Goal: Task Accomplishment & Management: Complete application form

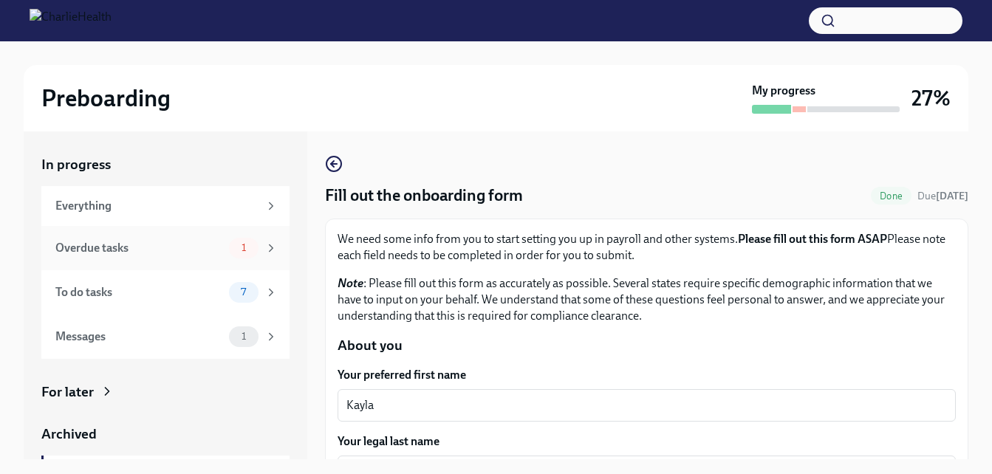
click at [191, 264] on div "Overdue tasks 1" at bounding box center [165, 248] width 248 height 44
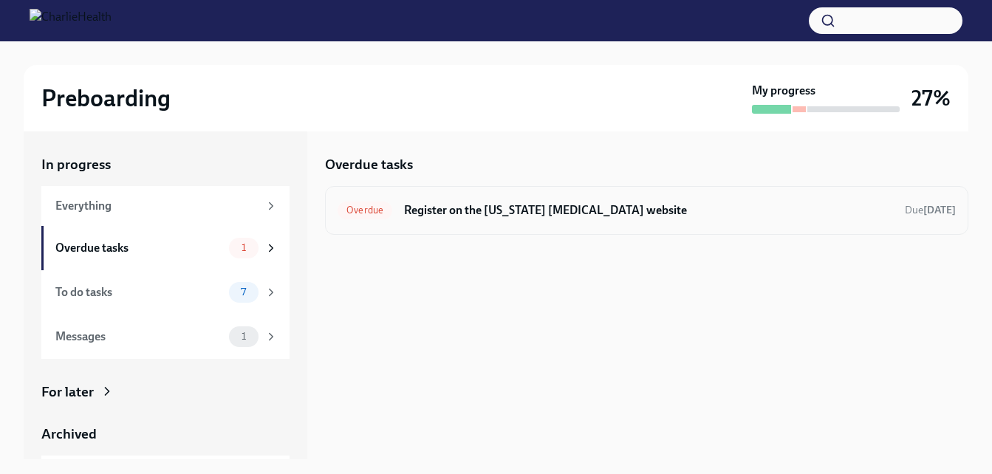
click at [457, 218] on h6 "Register on the [US_STATE] [MEDICAL_DATA] website" at bounding box center [648, 210] width 489 height 16
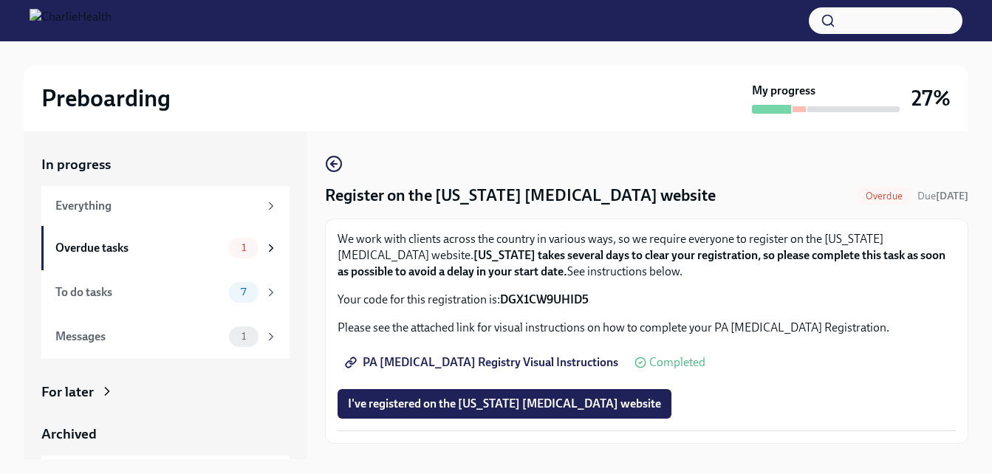
click at [502, 358] on span "PA [MEDICAL_DATA] Registry Visual Instructions" at bounding box center [483, 362] width 270 height 15
drag, startPoint x: 594, startPoint y: 297, endPoint x: 504, endPoint y: 300, distance: 90.2
click at [504, 300] on p "Your code for this registration is: DGX1CW9UHID5" at bounding box center [647, 300] width 618 height 16
copy strong "DGX1CW9UHID5"
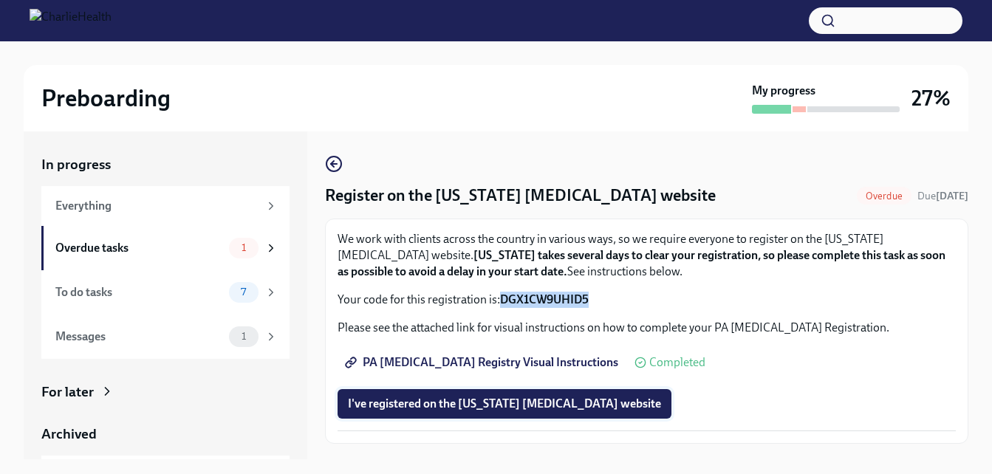
click at [528, 403] on span "I've registered on the [US_STATE] [MEDICAL_DATA] website" at bounding box center [504, 404] width 313 height 15
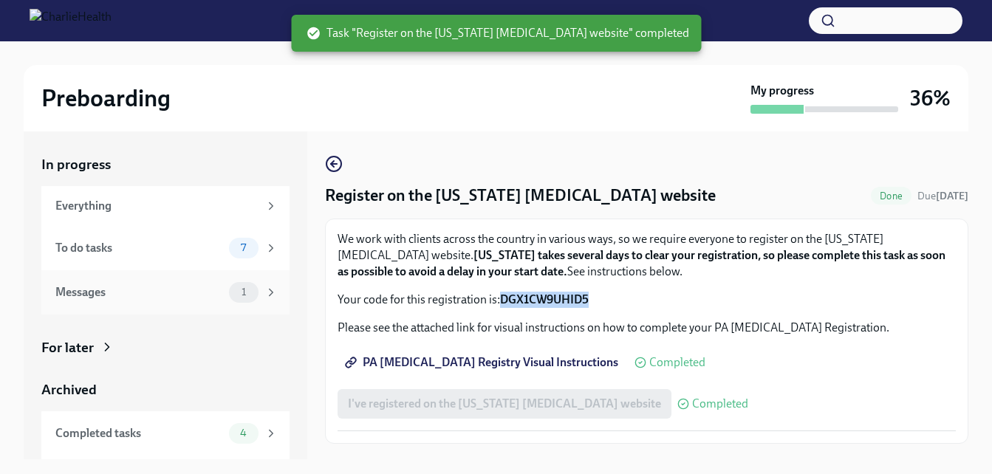
click at [233, 287] on span "1" at bounding box center [244, 292] width 22 height 11
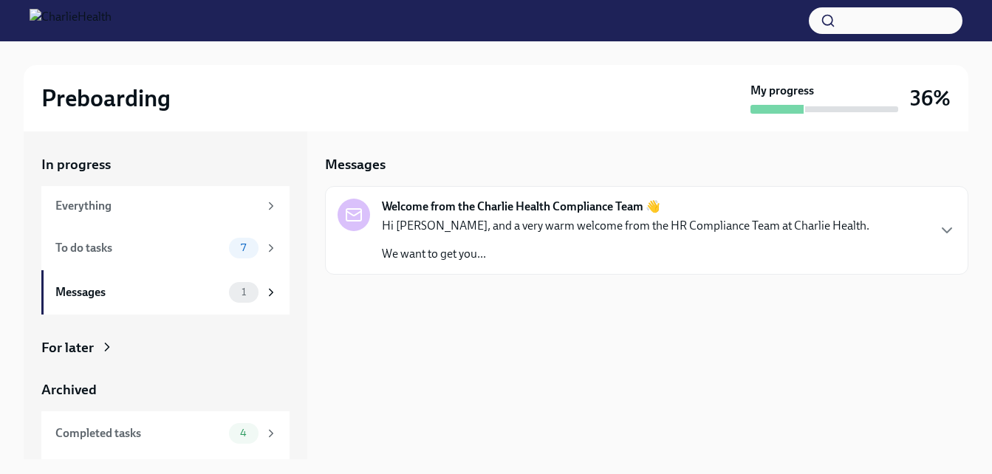
click at [529, 259] on p "We want to get you..." at bounding box center [626, 254] width 488 height 16
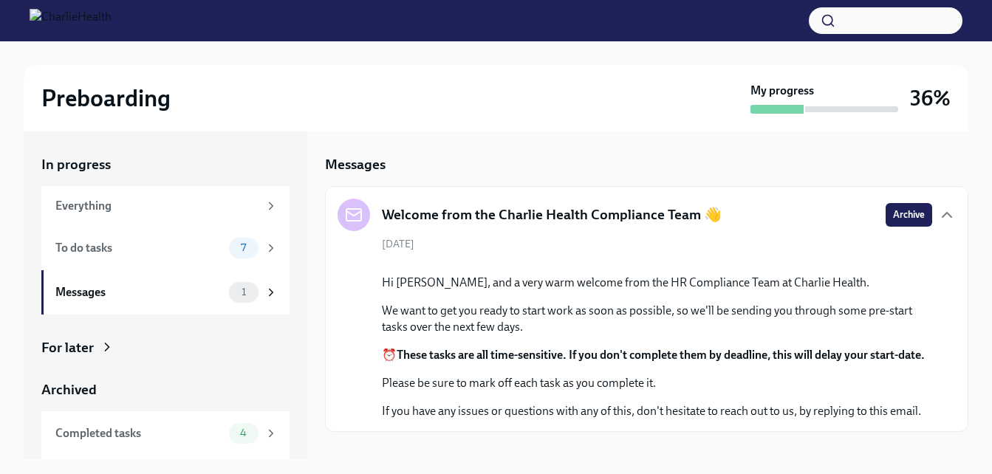
scroll to position [160, 0]
click at [232, 253] on span "7" at bounding box center [243, 247] width 23 height 11
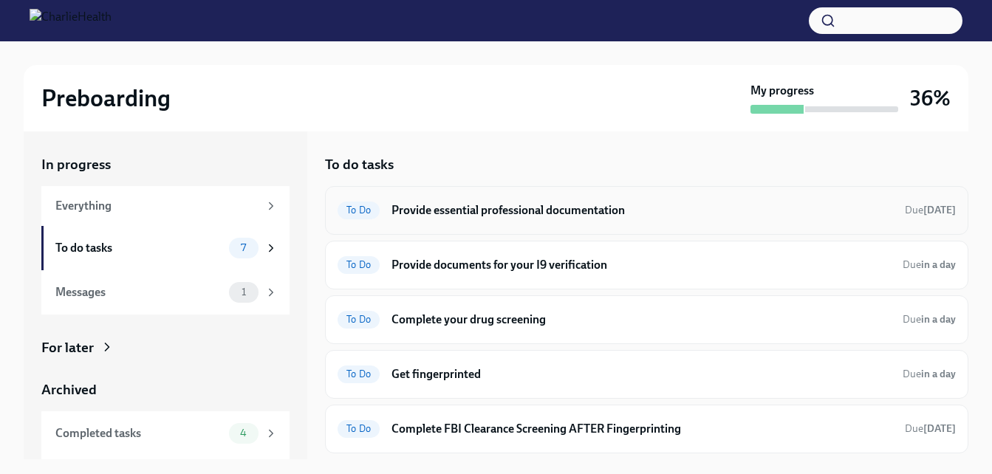
click at [724, 224] on div "To Do Provide essential professional documentation Due [DATE]" at bounding box center [646, 210] width 643 height 49
click at [527, 211] on h6 "Provide essential professional documentation" at bounding box center [643, 210] width 502 height 16
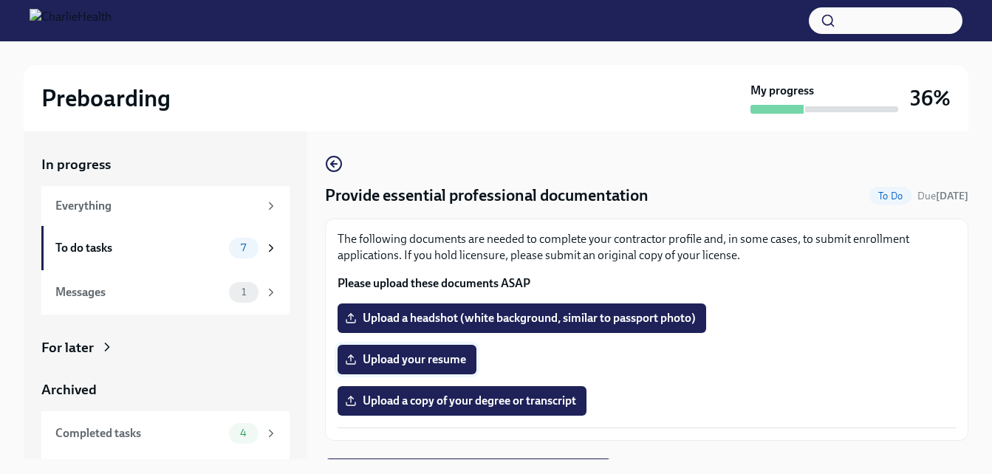
click at [435, 361] on span "Upload your resume" at bounding box center [407, 359] width 118 height 15
click at [0, 0] on input "Upload your resume" at bounding box center [0, 0] width 0 height 0
click at [448, 359] on span "Upload your resume" at bounding box center [407, 359] width 118 height 15
click at [0, 0] on input "Upload your resume" at bounding box center [0, 0] width 0 height 0
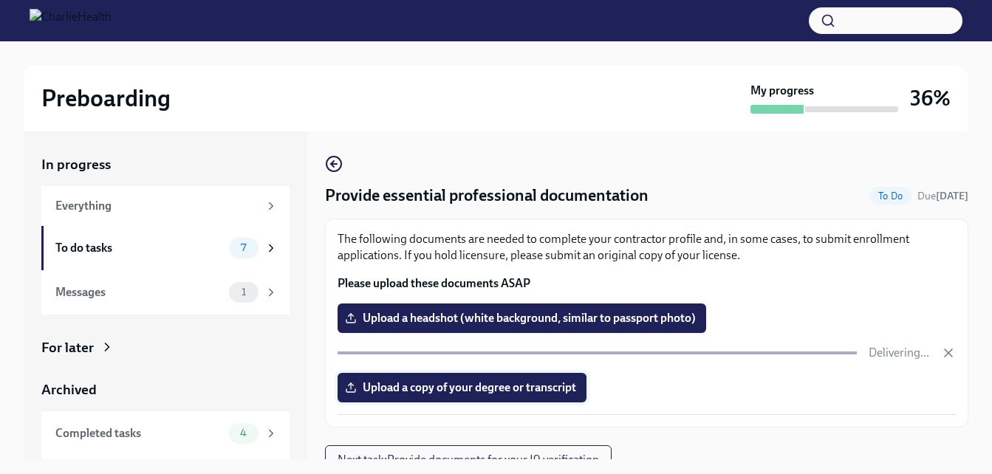
click at [536, 392] on span "Upload a copy of your degree or transcript" at bounding box center [462, 387] width 228 height 15
click at [0, 0] on input "Upload a copy of your degree or transcript" at bounding box center [0, 0] width 0 height 0
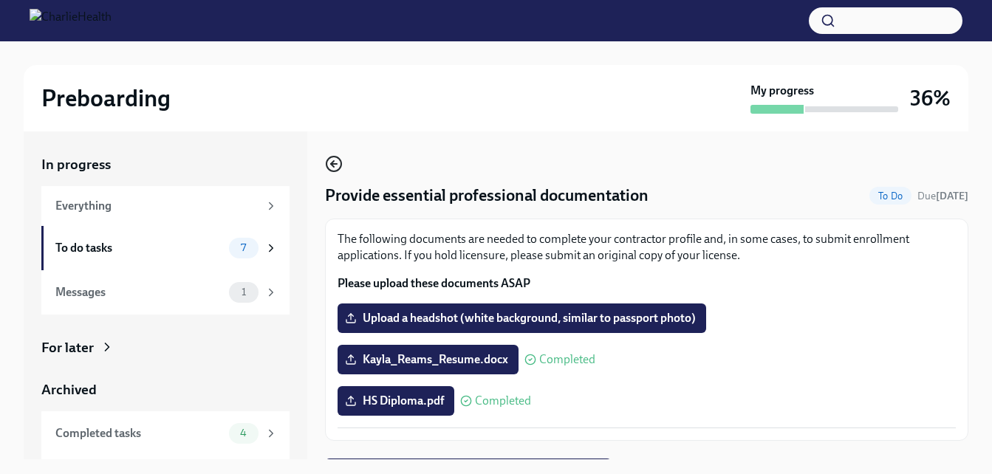
click at [330, 160] on icon "button" at bounding box center [334, 164] width 18 height 18
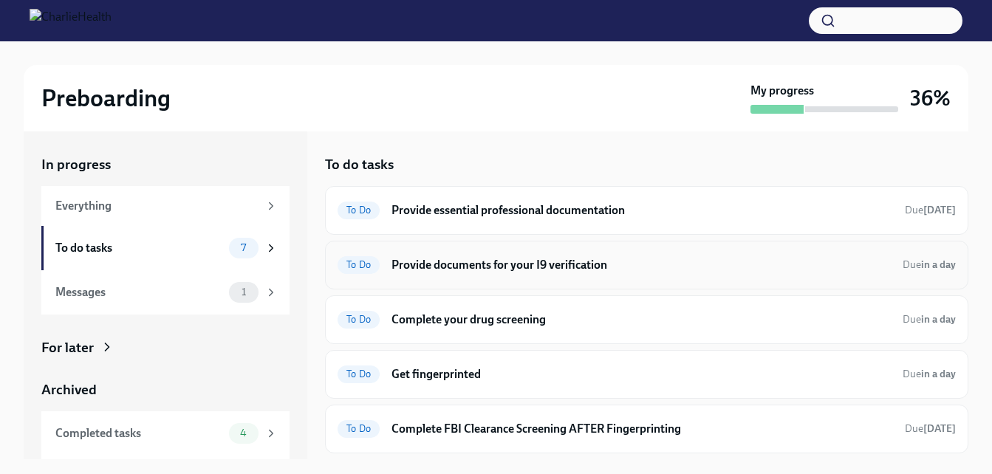
click at [518, 266] on h6 "Provide documents for your I9 verification" at bounding box center [641, 265] width 499 height 16
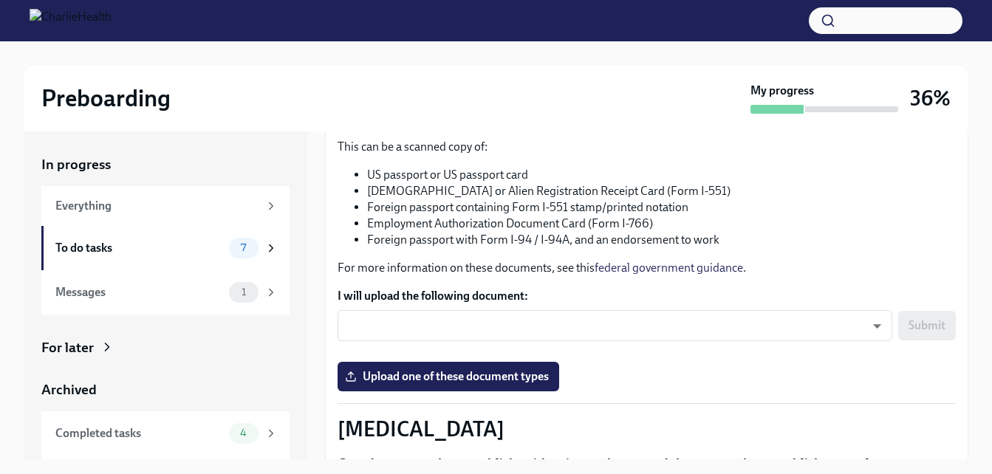
scroll to position [216, 0]
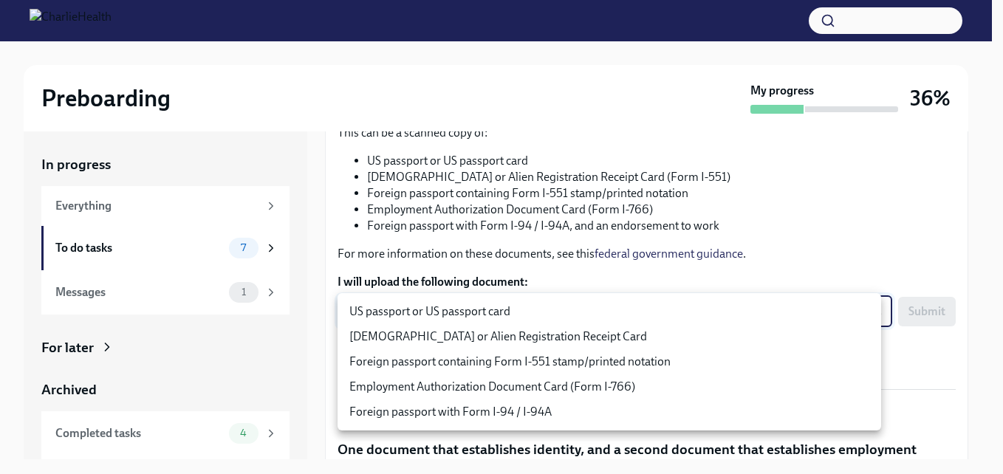
click at [864, 313] on body "Preboarding My progress 36% In progress Everything To do tasks 7 Messages 1 For…" at bounding box center [501, 250] width 1003 height 501
click at [683, 315] on li "US passport or US passport card" at bounding box center [610, 311] width 544 height 25
type input "KnYOjnC8x"
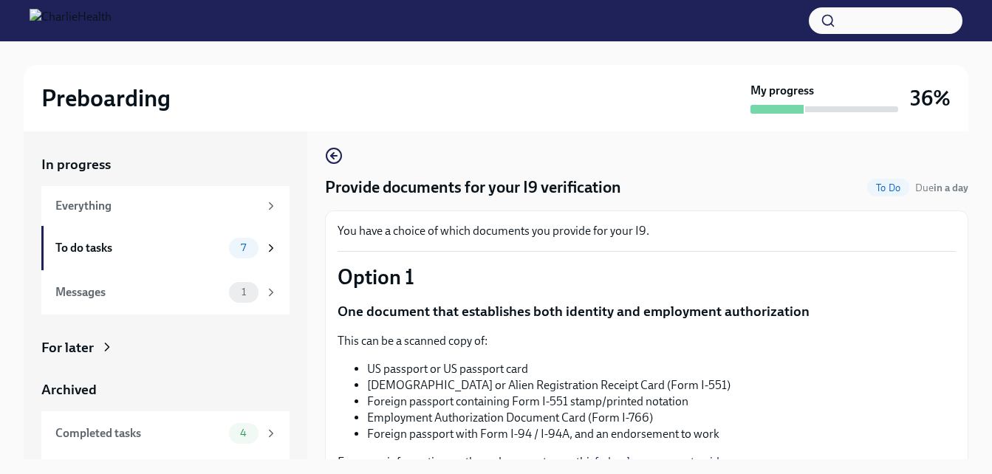
scroll to position [0, 0]
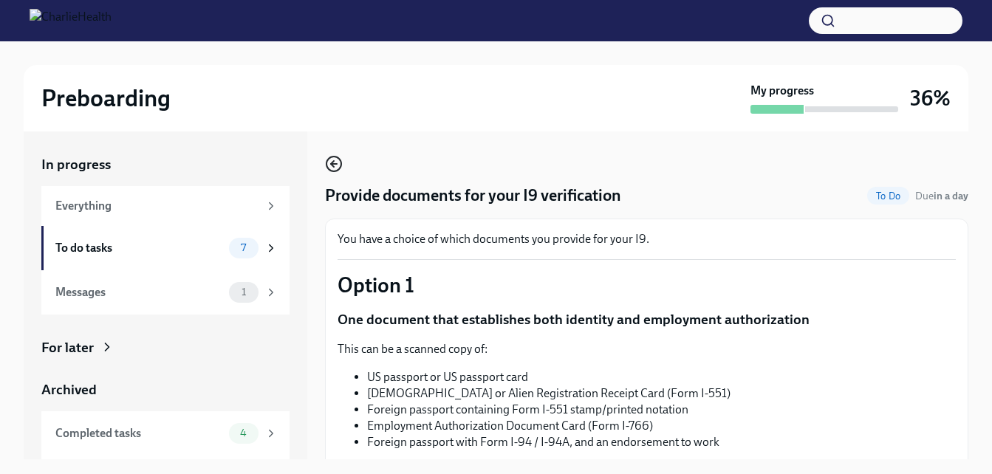
click at [335, 162] on icon "button" at bounding box center [334, 164] width 18 height 18
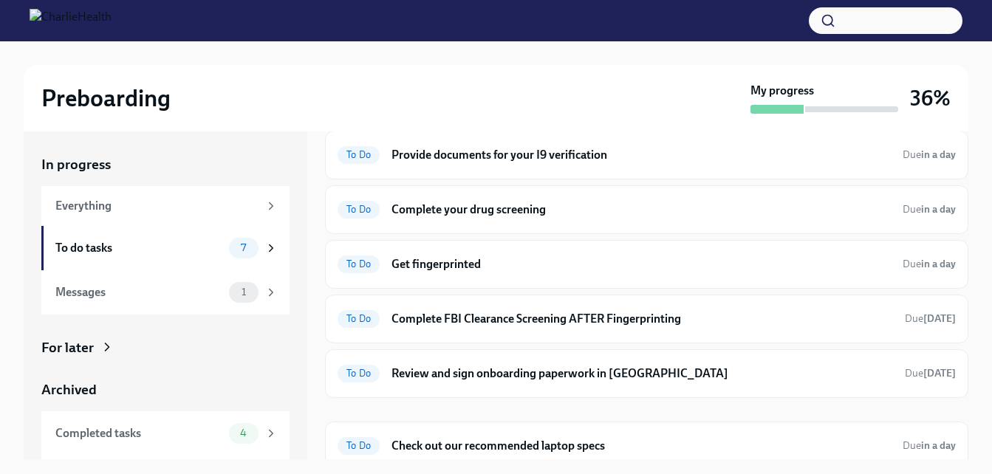
scroll to position [112, 0]
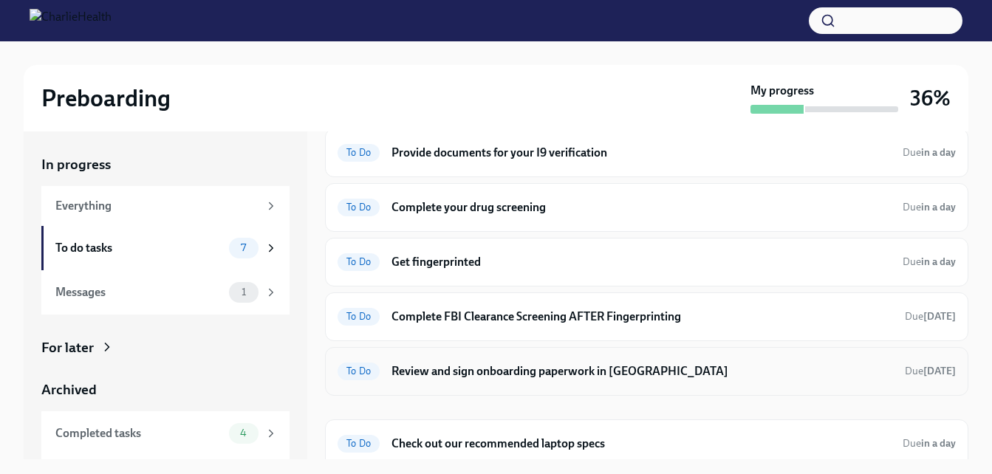
click at [554, 374] on h6 "Review and sign onboarding paperwork in [GEOGRAPHIC_DATA]" at bounding box center [643, 371] width 502 height 16
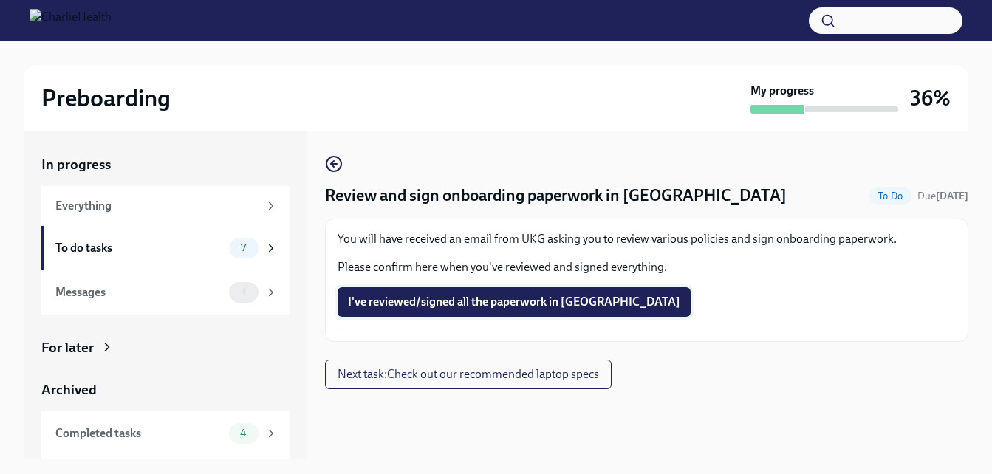
click at [492, 304] on span "I've reviewed/signed all the paperwork in [GEOGRAPHIC_DATA]" at bounding box center [514, 302] width 332 height 15
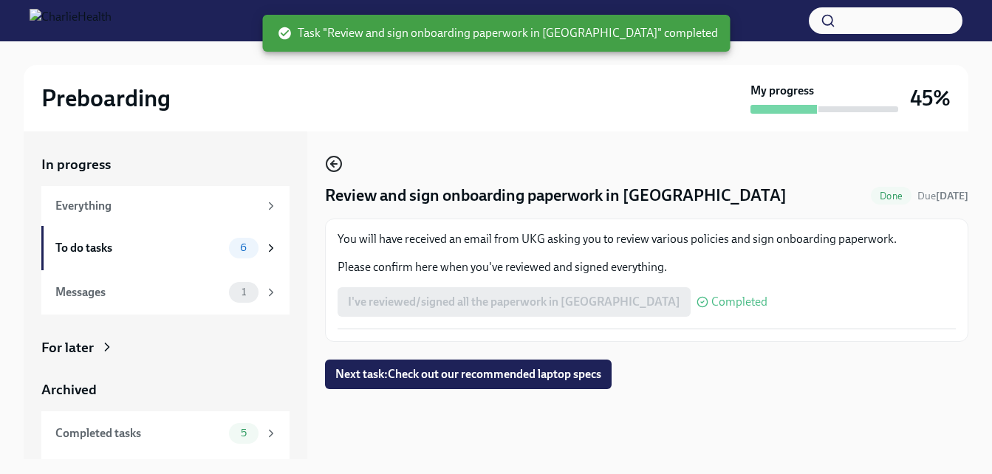
click at [335, 162] on icon "button" at bounding box center [334, 164] width 18 height 18
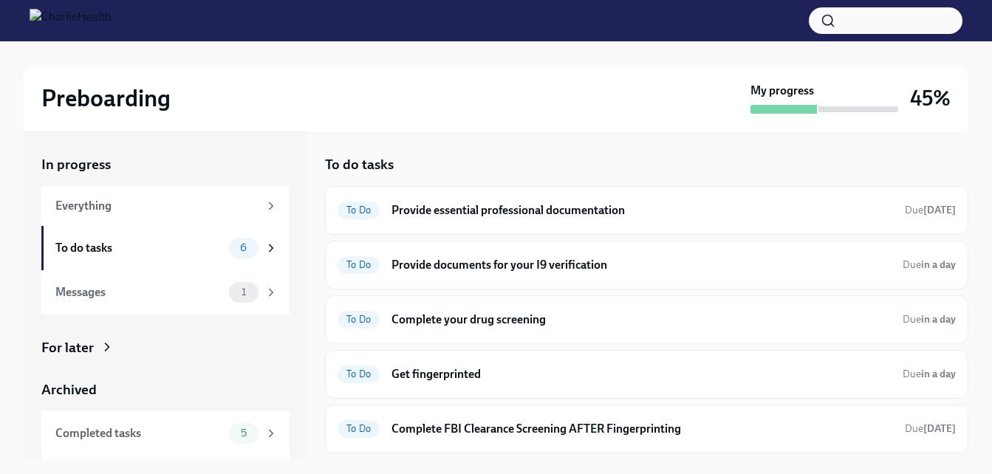
scroll to position [66, 0]
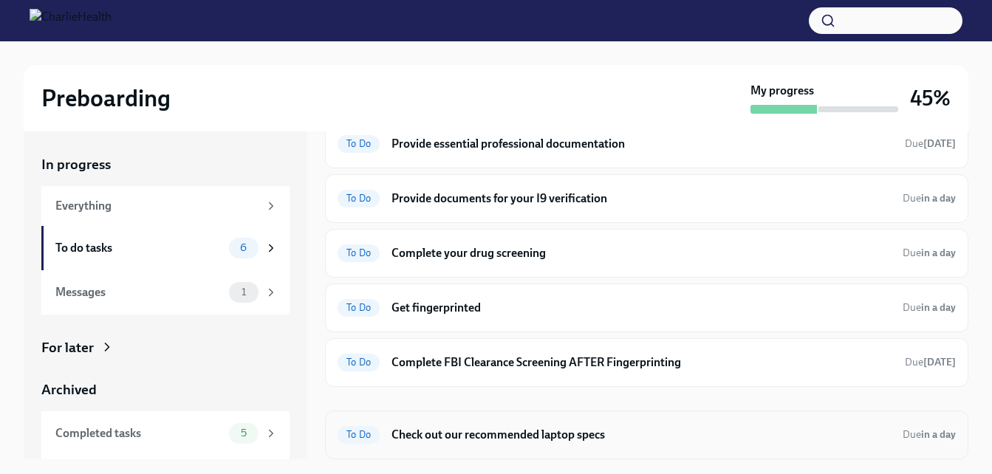
click at [628, 437] on h6 "Check out our recommended laptop specs" at bounding box center [641, 435] width 499 height 16
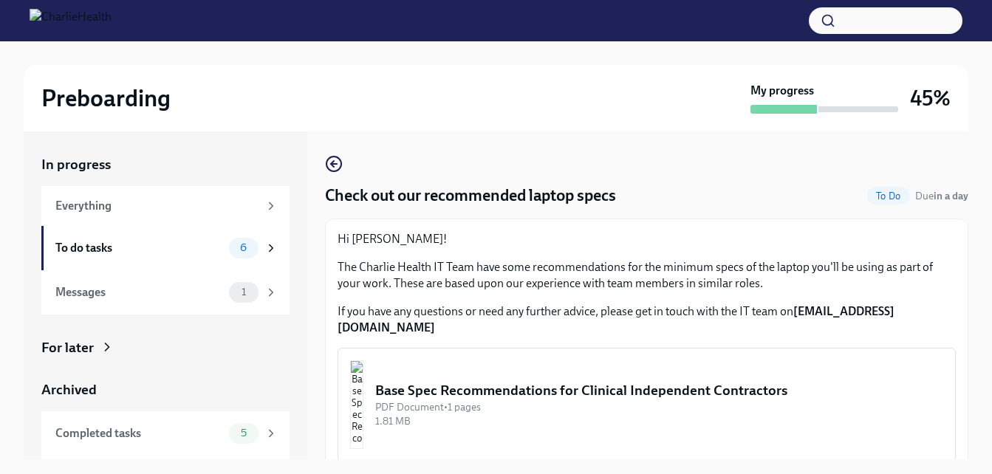
click at [609, 400] on div "PDF Document • 1 pages" at bounding box center [659, 407] width 568 height 14
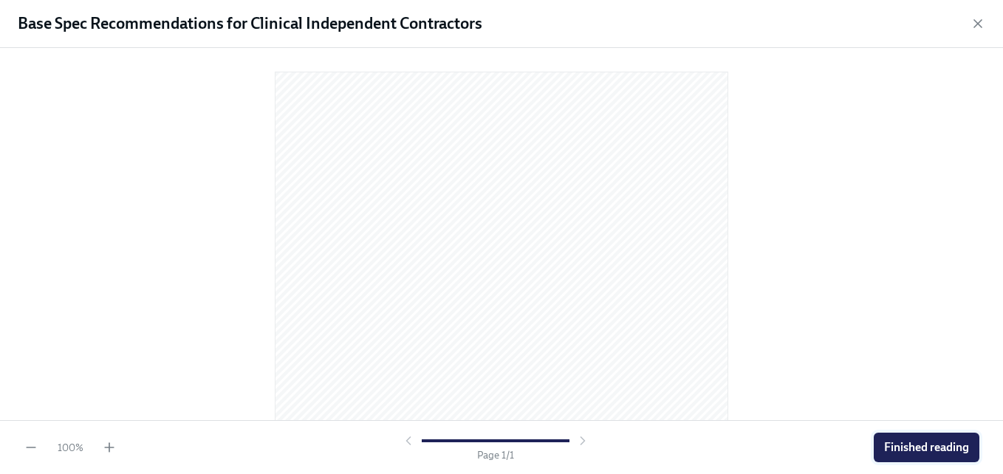
click at [908, 440] on button "Finished reading" at bounding box center [927, 448] width 106 height 30
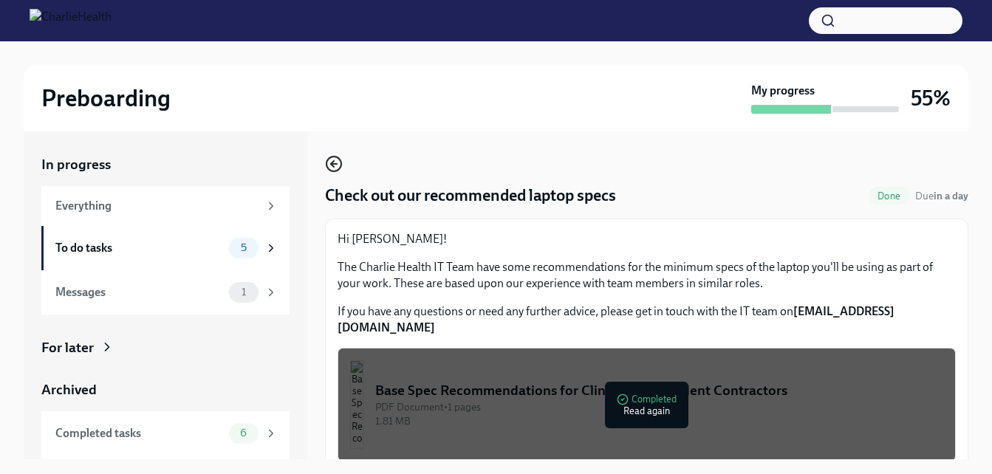
click at [332, 163] on icon "button" at bounding box center [332, 164] width 3 height 6
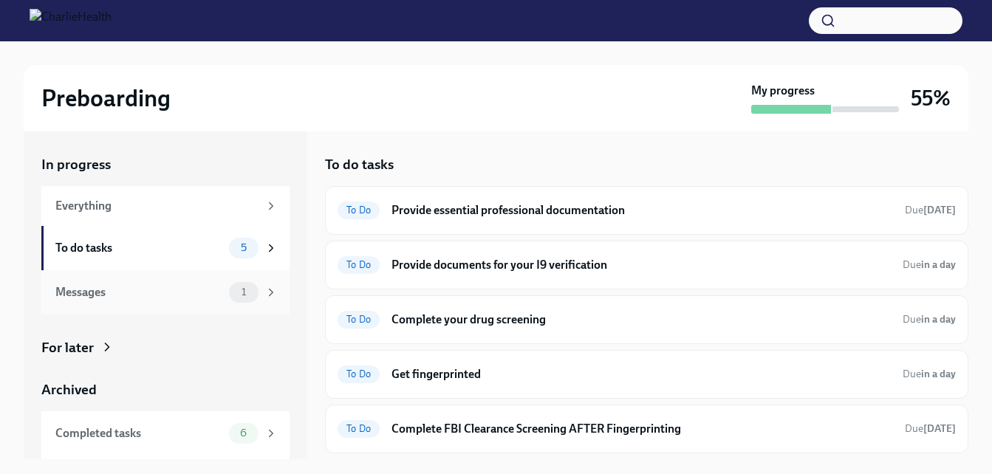
click at [264, 295] on icon at bounding box center [270, 292] width 13 height 13
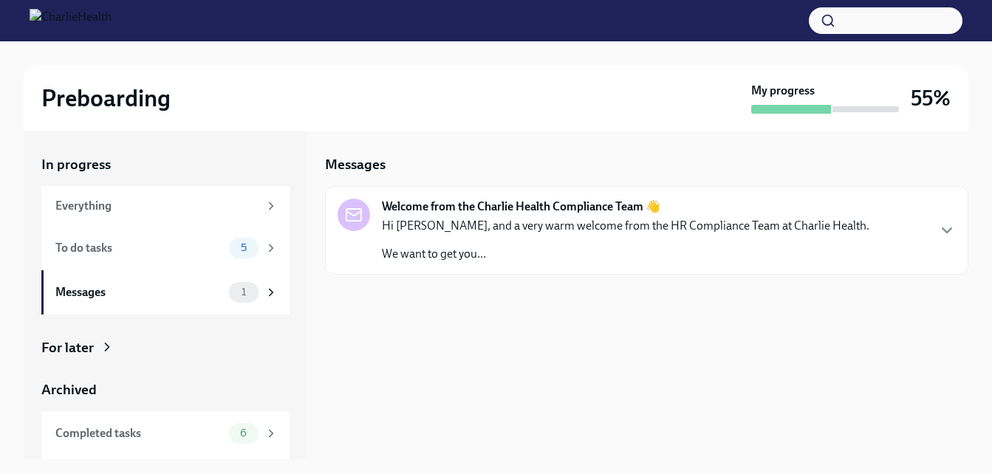
click at [632, 242] on div "Hi [PERSON_NAME], and a very warm welcome from the HR Compliance Team at Charli…" at bounding box center [626, 240] width 488 height 44
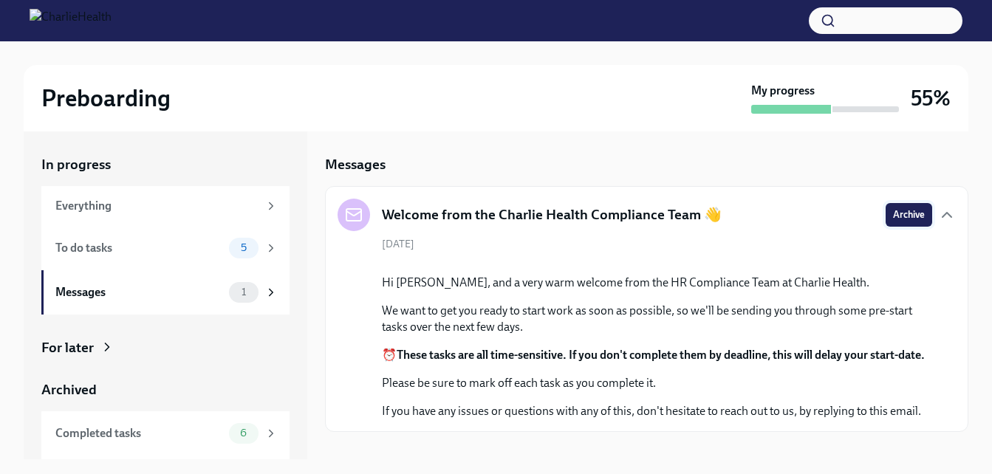
click at [908, 205] on button "Archive" at bounding box center [909, 215] width 47 height 24
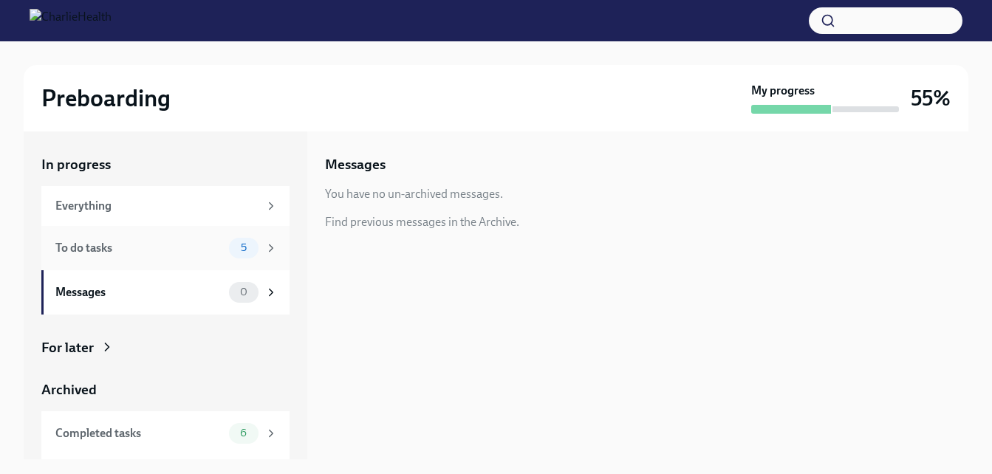
click at [198, 247] on div "To do tasks" at bounding box center [139, 248] width 168 height 16
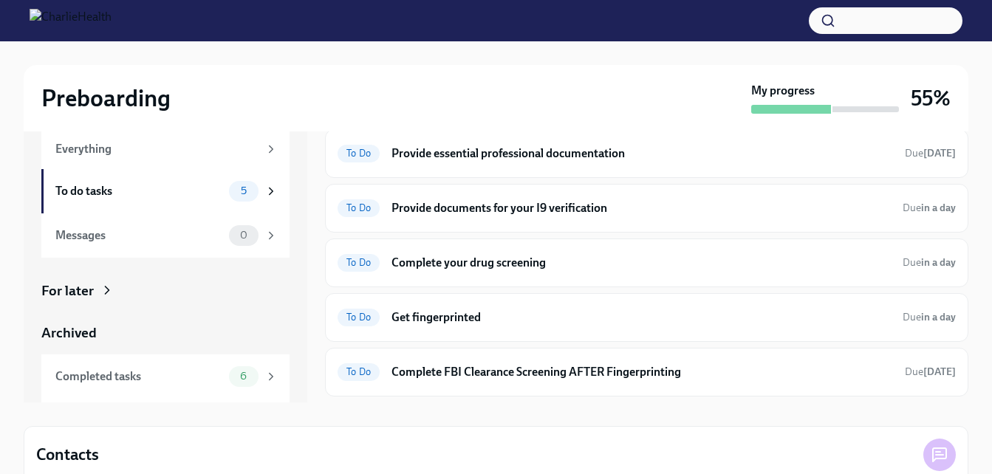
scroll to position [54, 0]
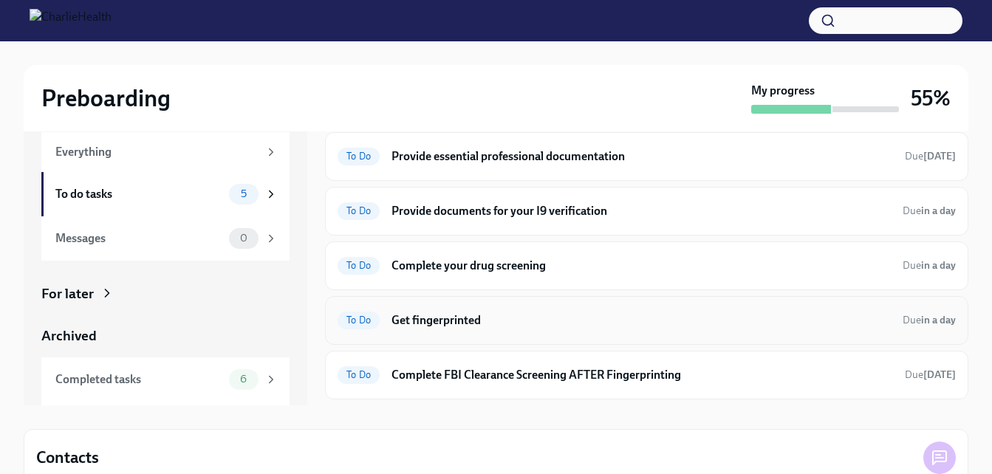
click at [501, 325] on h6 "Get fingerprinted" at bounding box center [641, 321] width 499 height 16
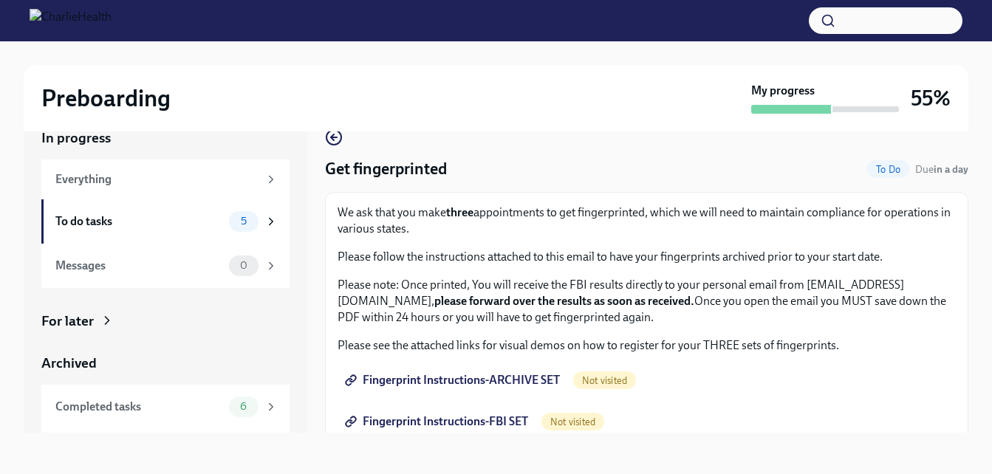
scroll to position [27, 0]
click at [542, 378] on span "Fingerprint Instructions-ARCHIVE SET" at bounding box center [454, 380] width 212 height 15
click at [245, 224] on span "5" at bounding box center [244, 221] width 24 height 11
